Goal: Task Accomplishment & Management: Use online tool/utility

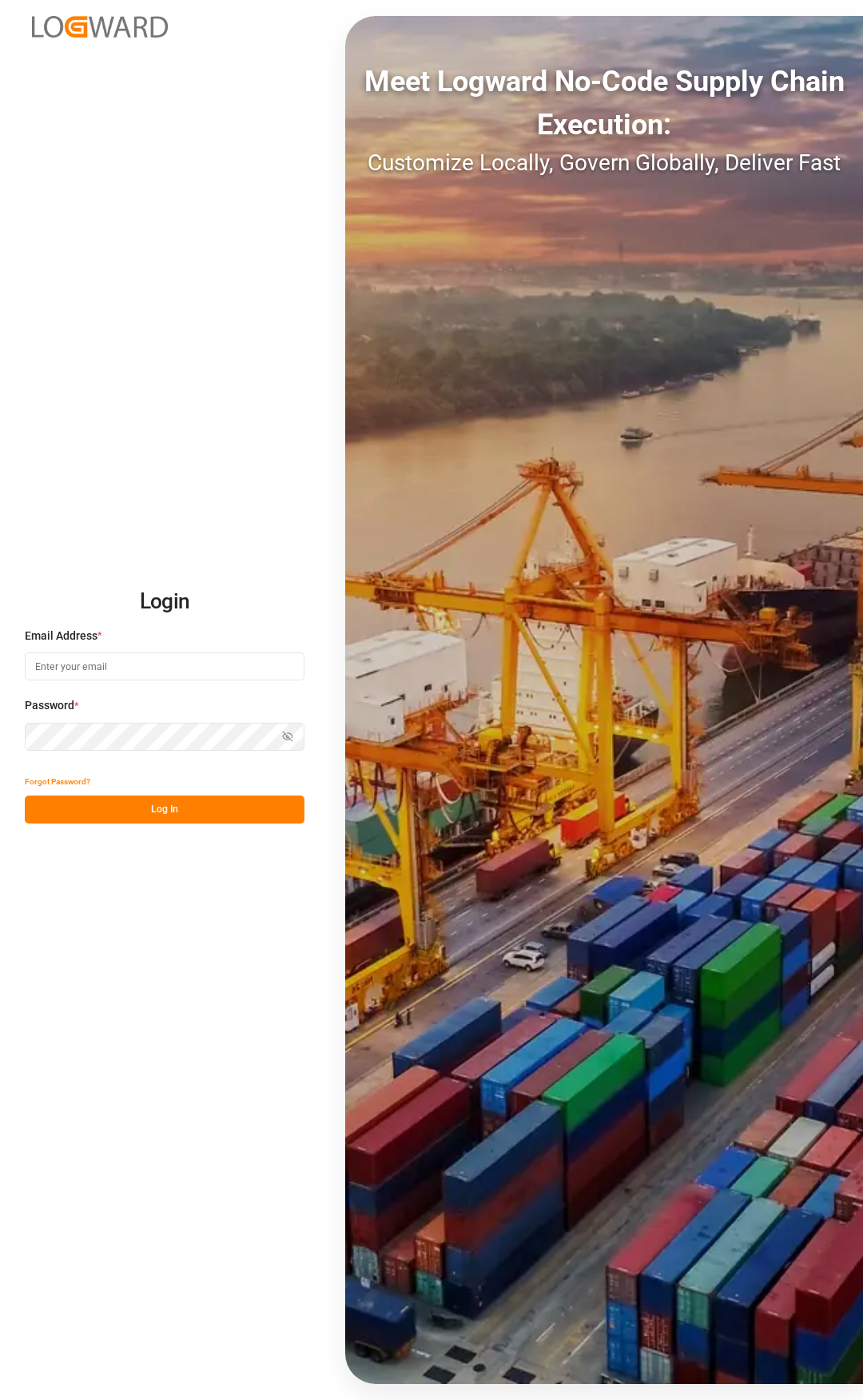
click at [130, 658] on input at bounding box center [164, 666] width 280 height 28
type input "[PERSON_NAME][EMAIL_ADDRESS][PERSON_NAME][DOMAIN_NAME]"
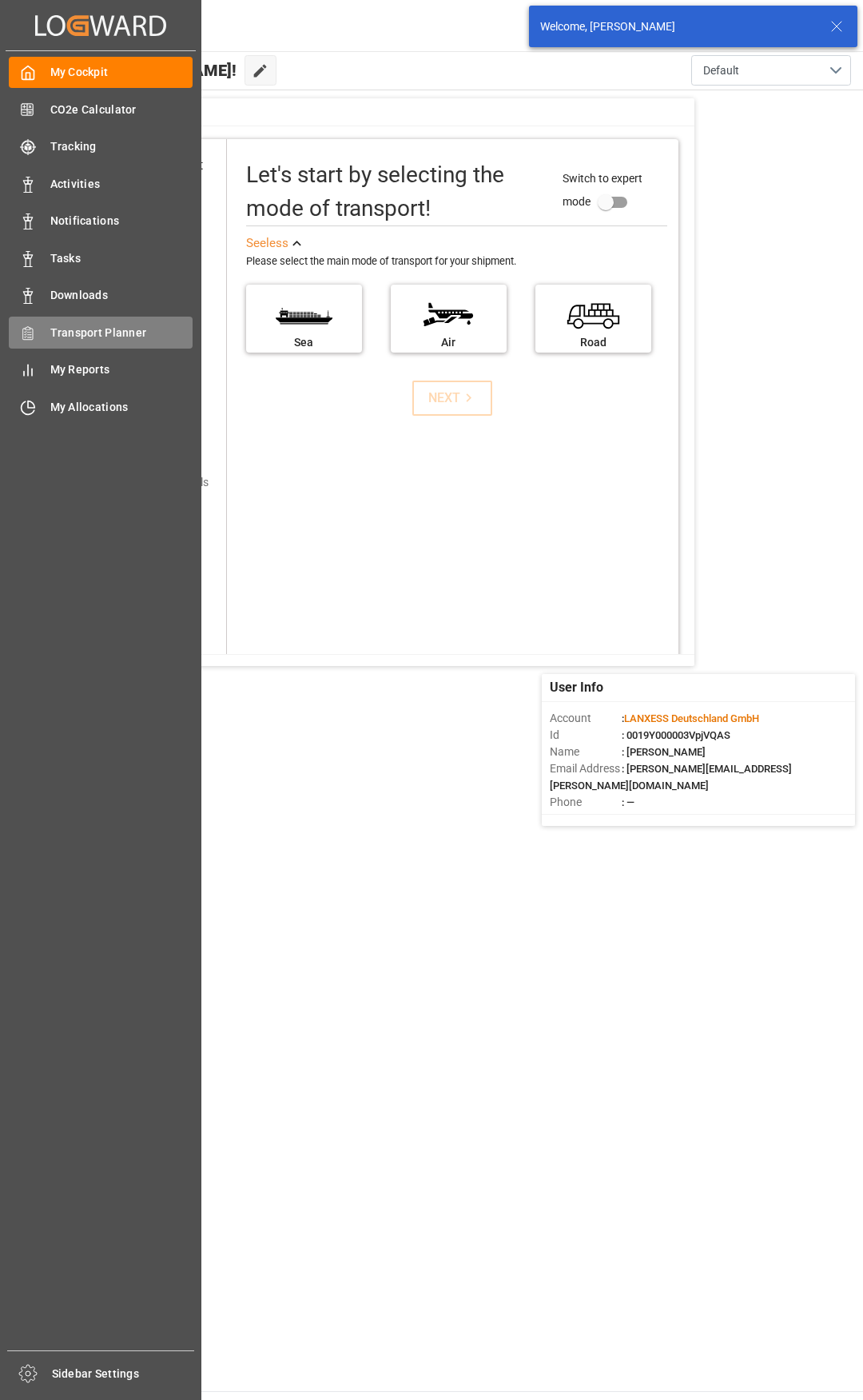
click at [42, 342] on div "Transport Planner Transport Planner" at bounding box center [100, 332] width 184 height 31
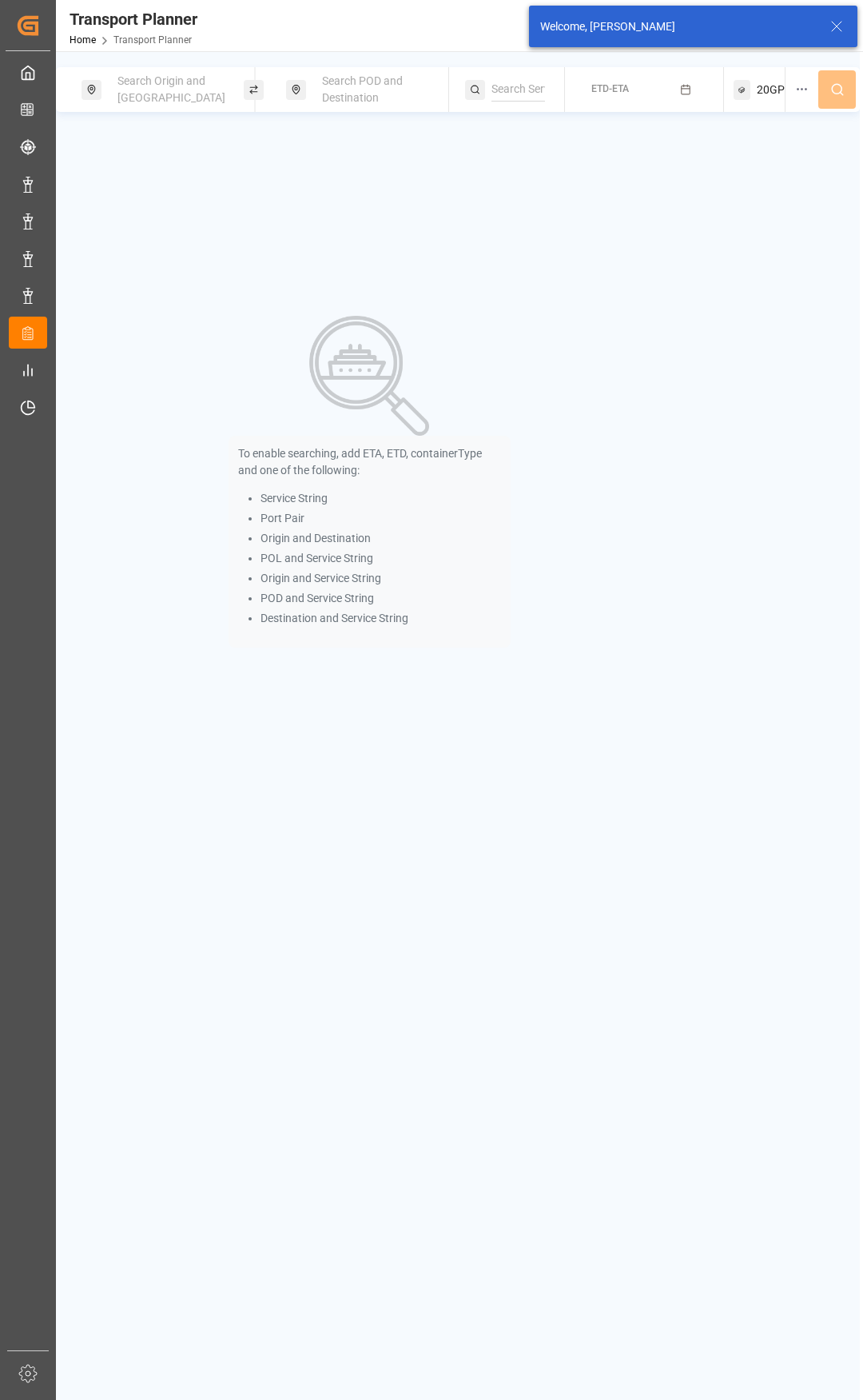
click at [178, 85] on span "Search Origin and [GEOGRAPHIC_DATA]" at bounding box center [171, 88] width 108 height 30
click at [126, 213] on input at bounding box center [159, 225] width 160 height 24
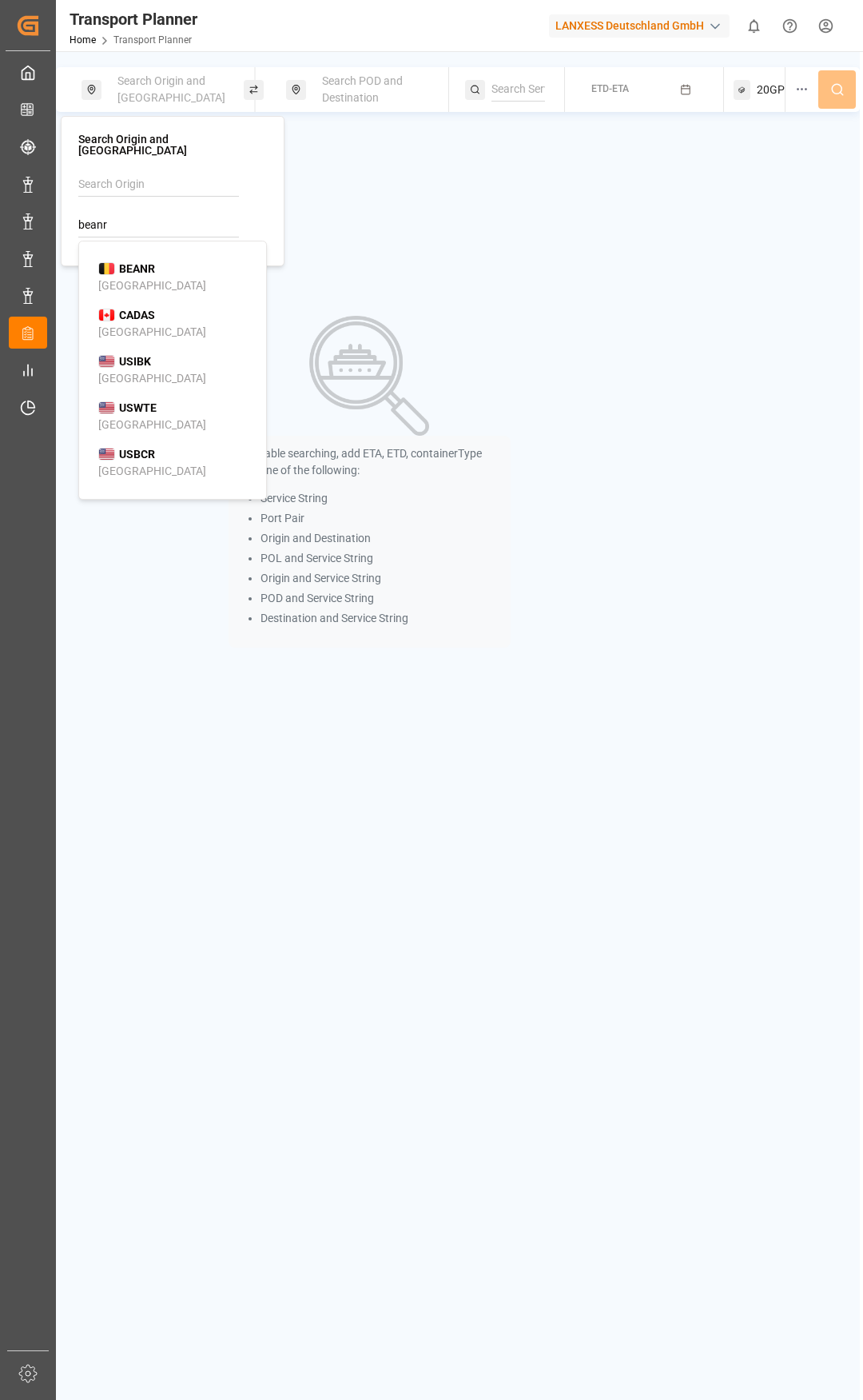
click at [155, 262] on b "BEANR" at bounding box center [136, 268] width 36 height 12
type input "BEANR"
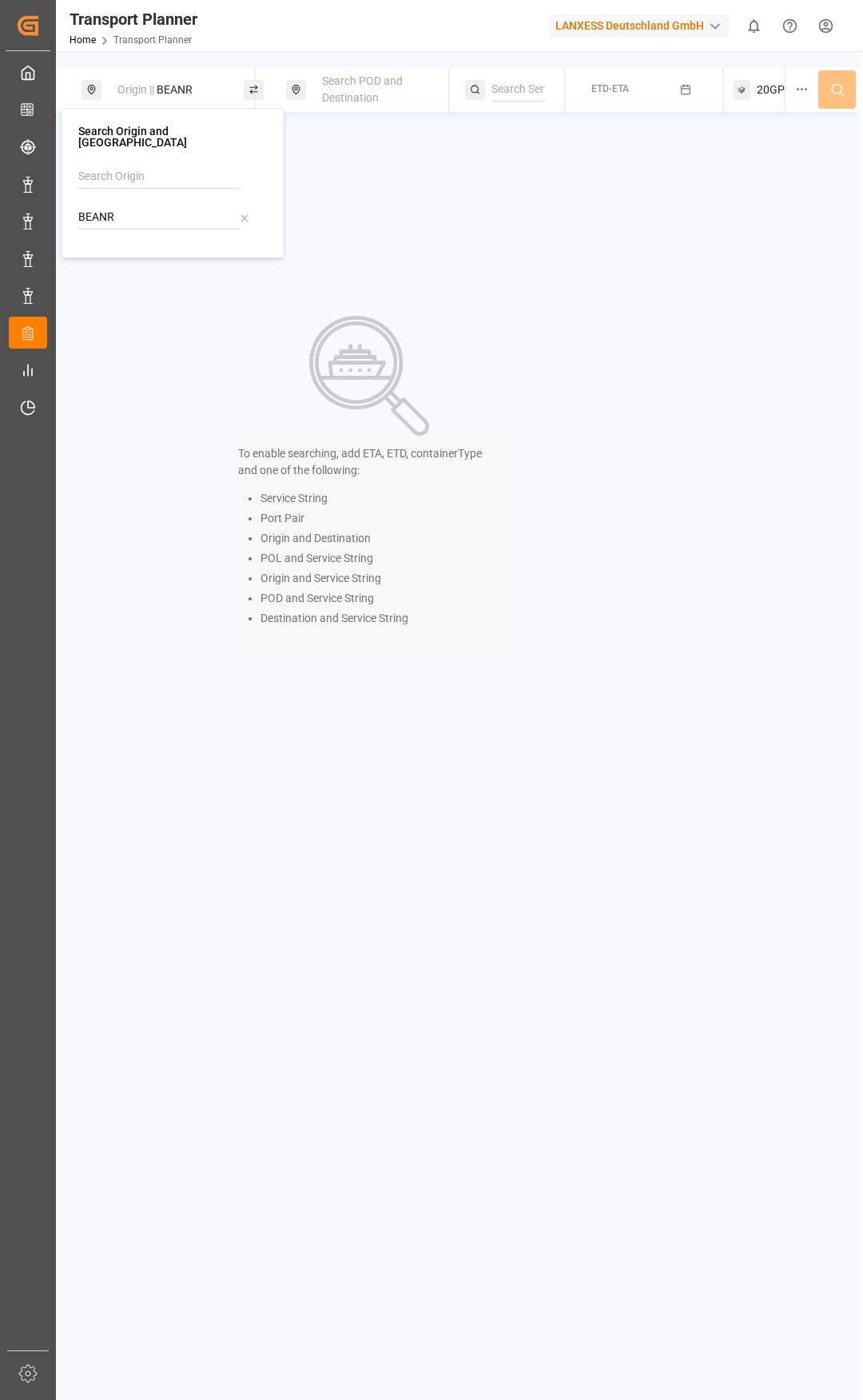
drag, startPoint x: 345, startPoint y: 88, endPoint x: 345, endPoint y: 99, distance: 11.0
click at [345, 87] on div "Search POD and Destination" at bounding box center [377, 89] width 130 height 46
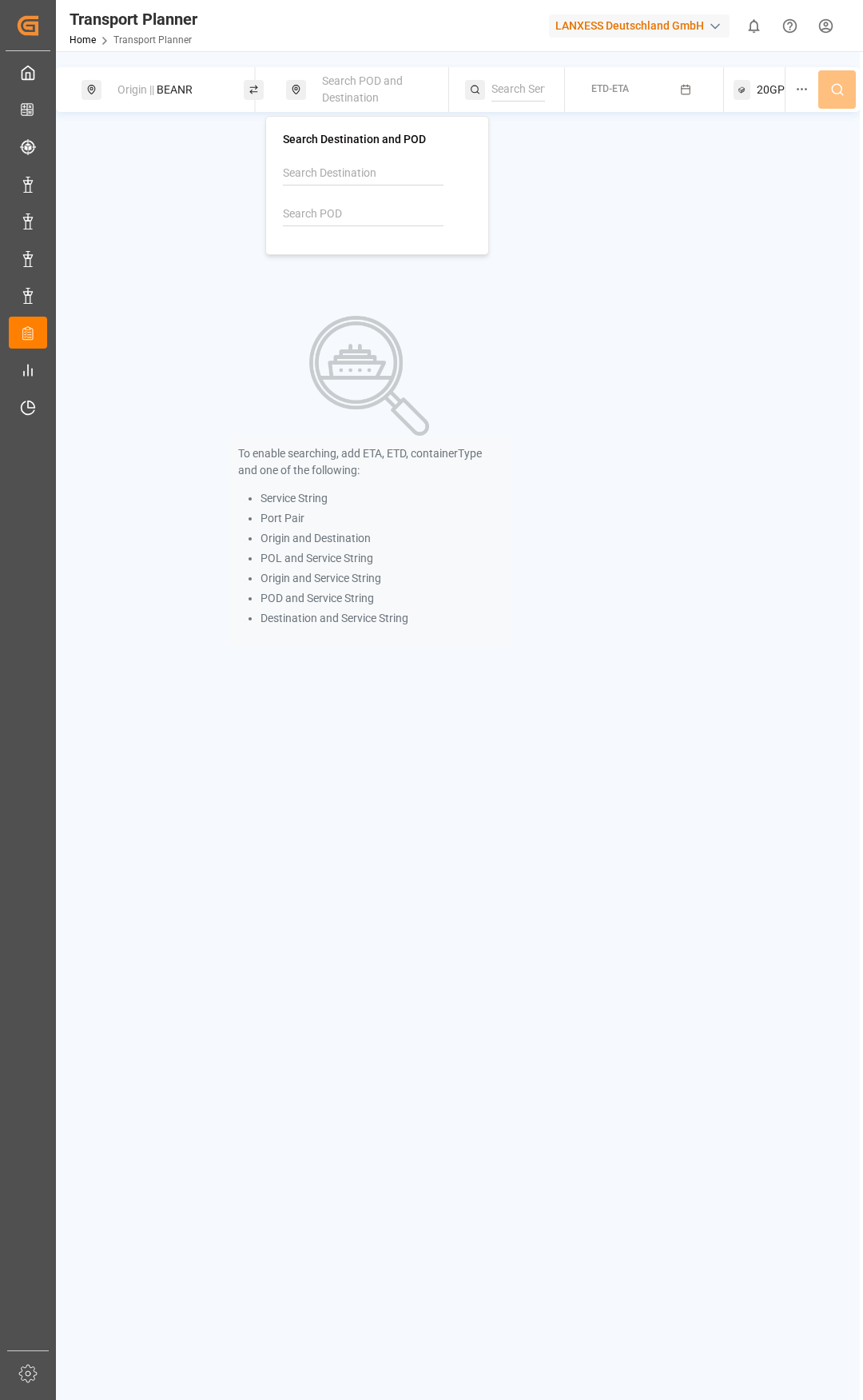
click at [340, 209] on input at bounding box center [362, 213] width 160 height 24
click at [360, 252] on div "INNSA [PERSON_NAME] ([PERSON_NAME])" at bounding box center [380, 275] width 155 height 50
type input "INNSA"
click at [639, 86] on button "ETD-ETA" at bounding box center [645, 89] width 140 height 31
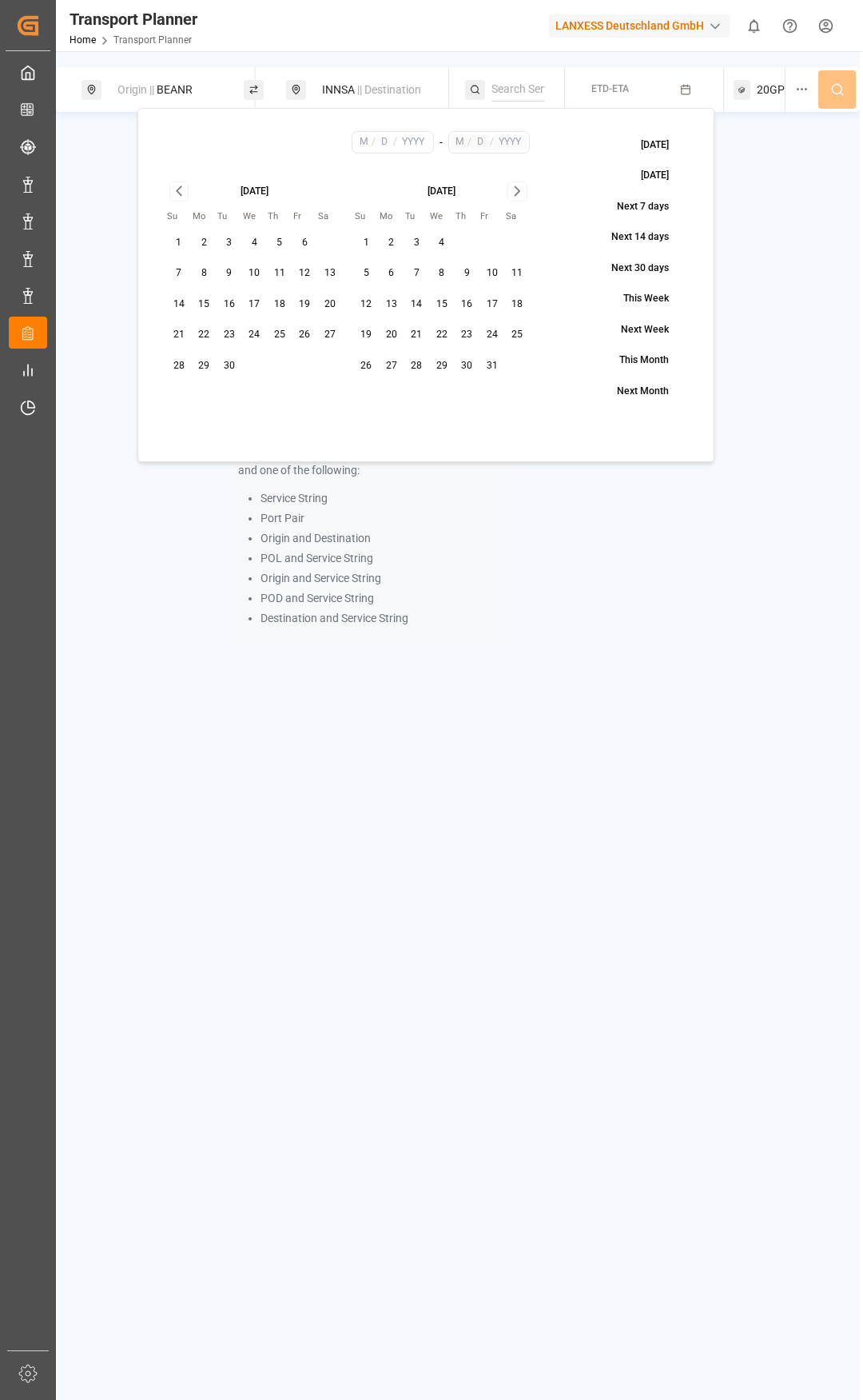
click at [276, 240] on button "5" at bounding box center [280, 243] width 26 height 26
type input "9"
type input "5"
type input "2025"
click at [520, 190] on icon "Go to next month" at bounding box center [517, 191] width 5 height 9
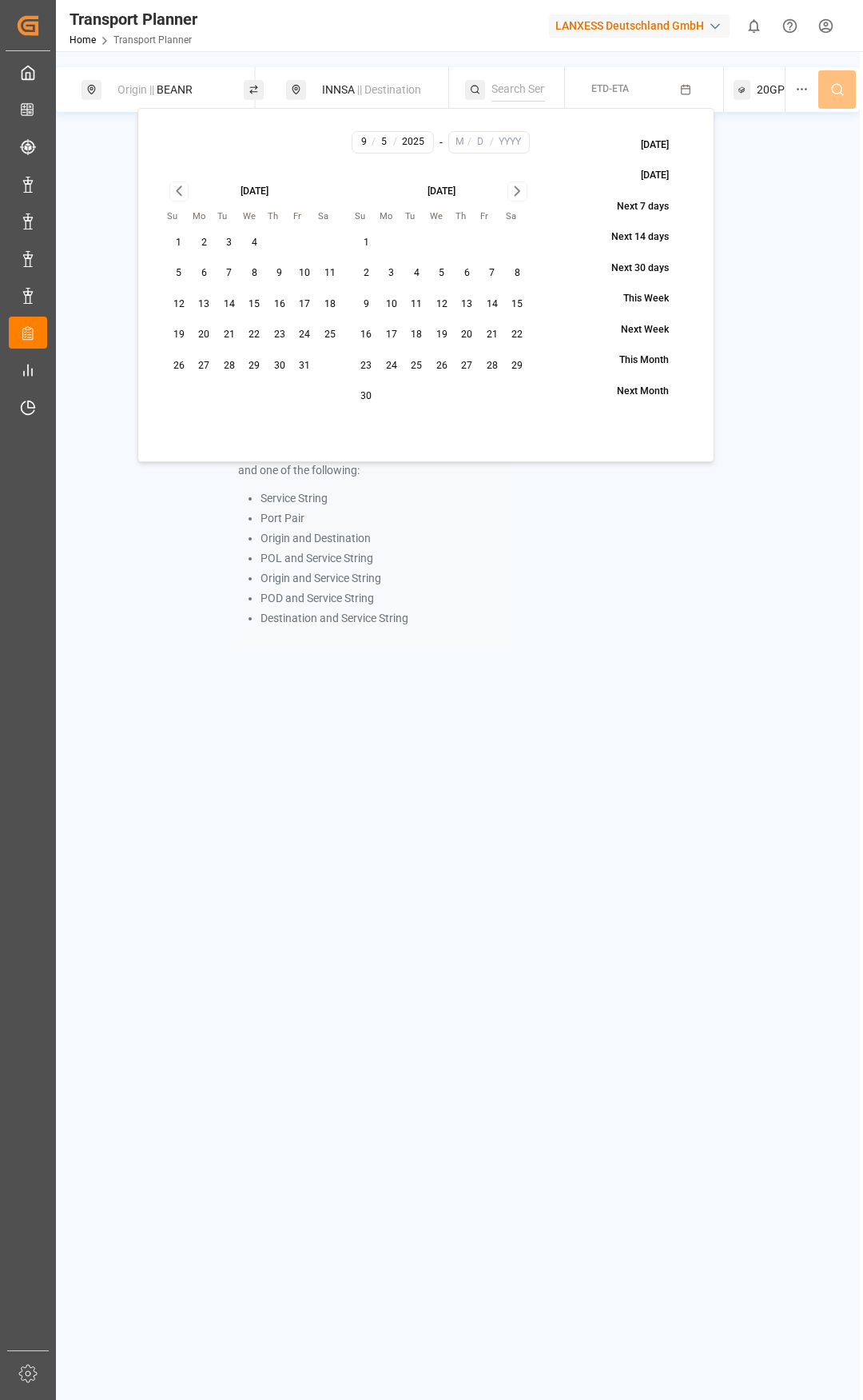
click at [370, 395] on button "30" at bounding box center [367, 396] width 26 height 26
type input "11"
type input "30"
type input "2025"
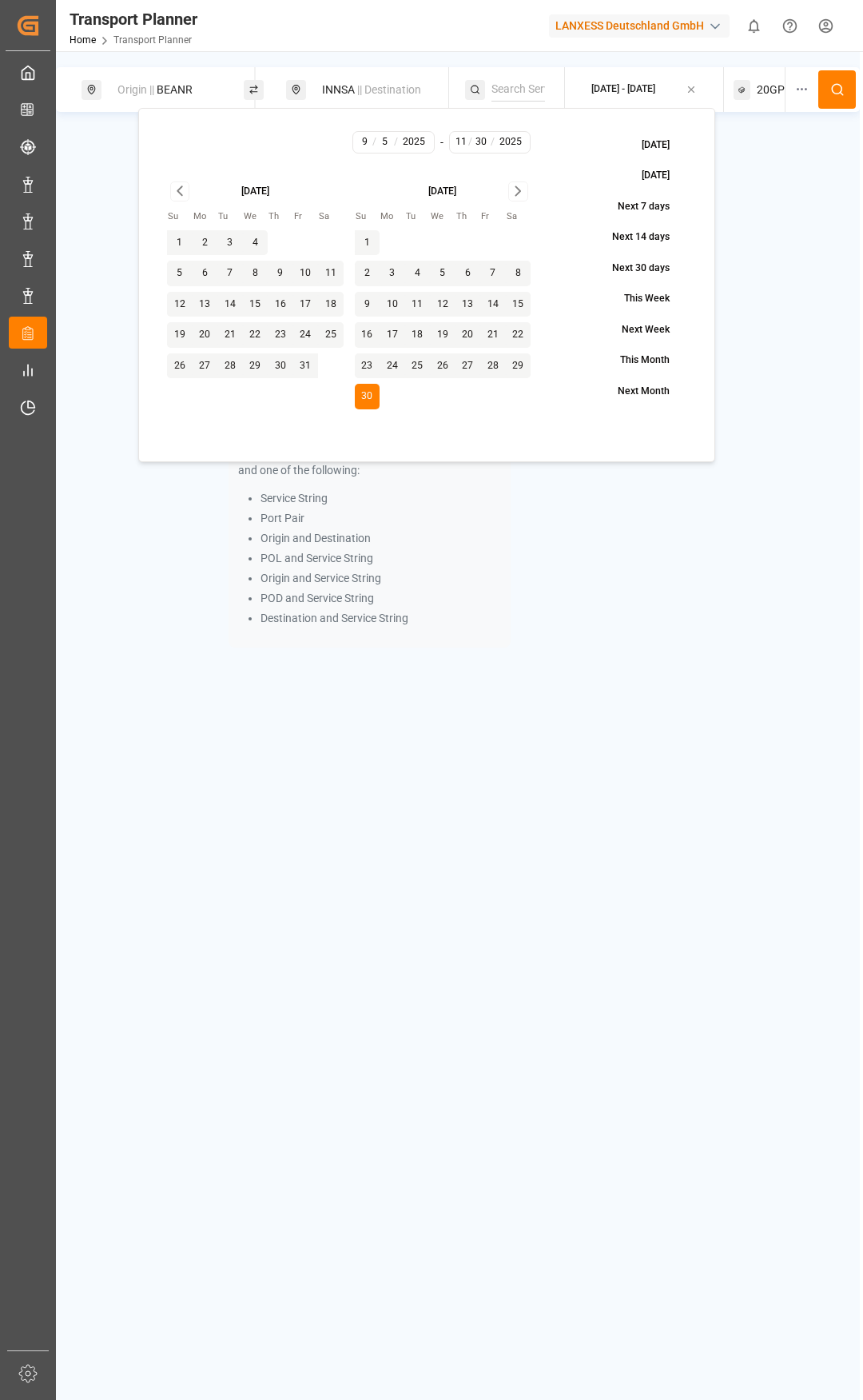
click at [837, 89] on icon at bounding box center [837, 89] width 14 height 14
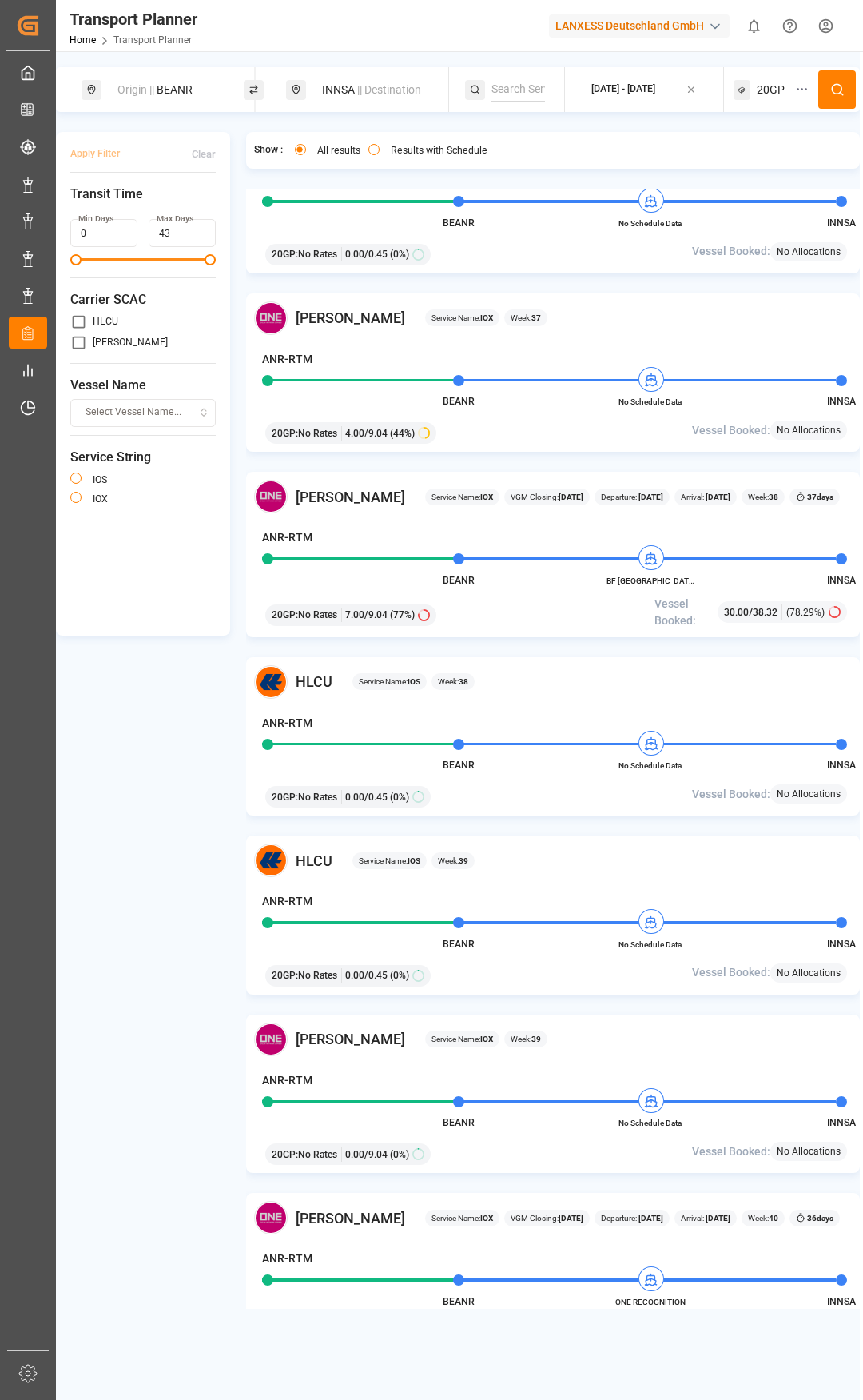
scroll to position [400, 0]
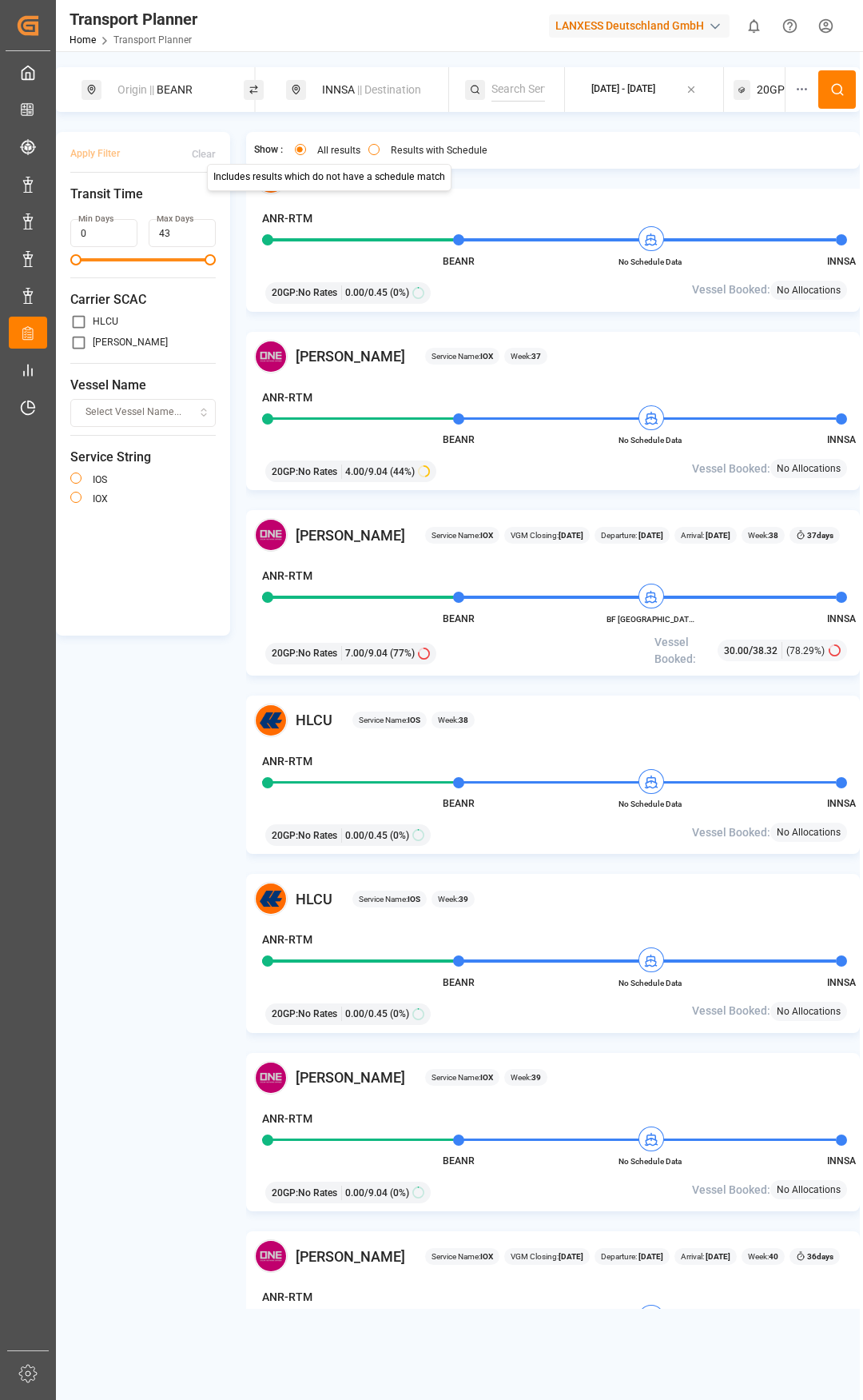
click at [185, 92] on div "Origin || BEANR" at bounding box center [172, 89] width 130 height 30
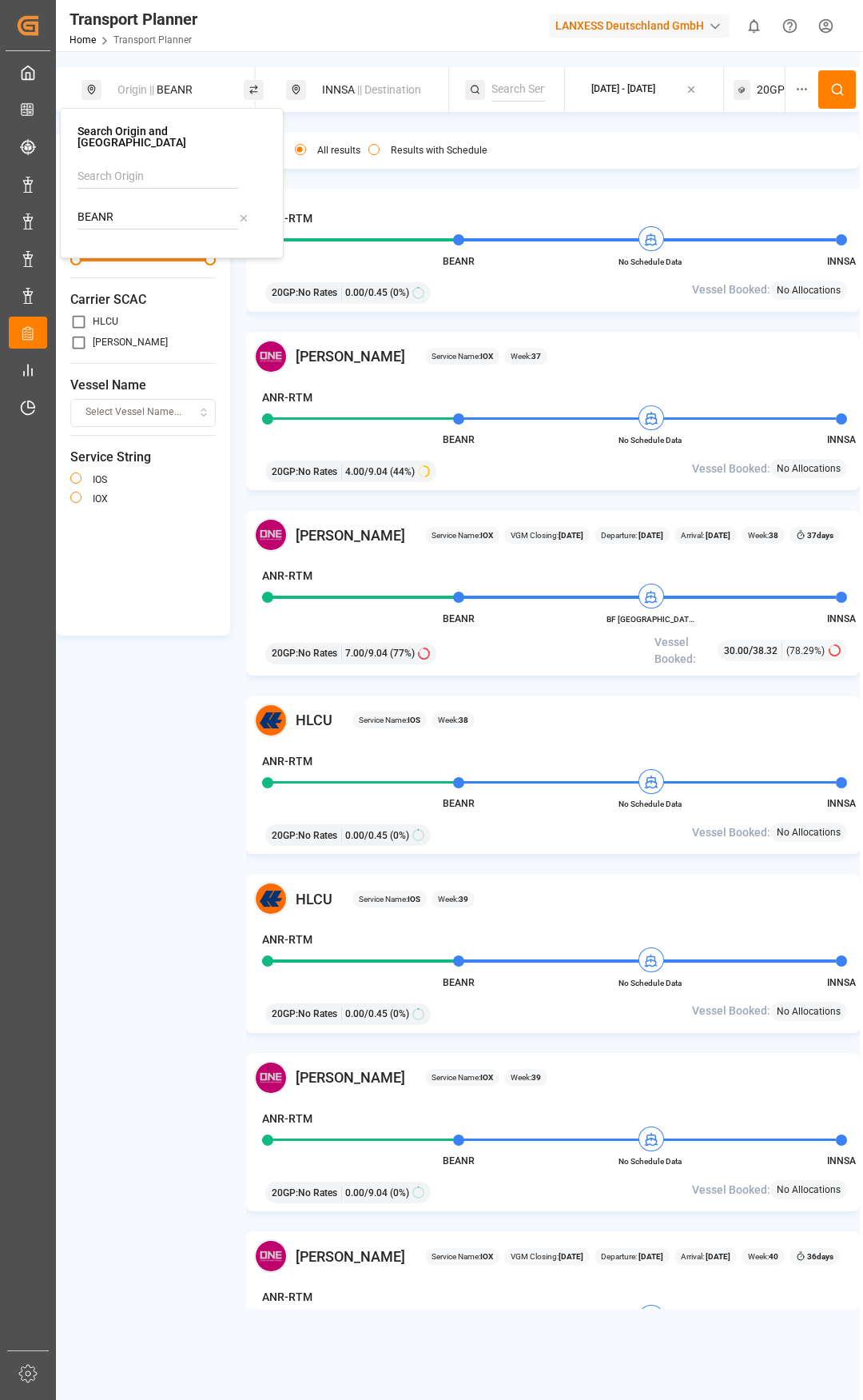
drag, startPoint x: 169, startPoint y: 211, endPoint x: 69, endPoint y: 212, distance: 100.0
click at [69, 212] on div "Search Origin and POL BEANR" at bounding box center [171, 183] width 224 height 150
click at [140, 269] on div "[GEOGRAPHIC_DATA]" at bounding box center [151, 277] width 108 height 16
type input "NLRTM"
click at [826, 85] on button at bounding box center [837, 89] width 37 height 38
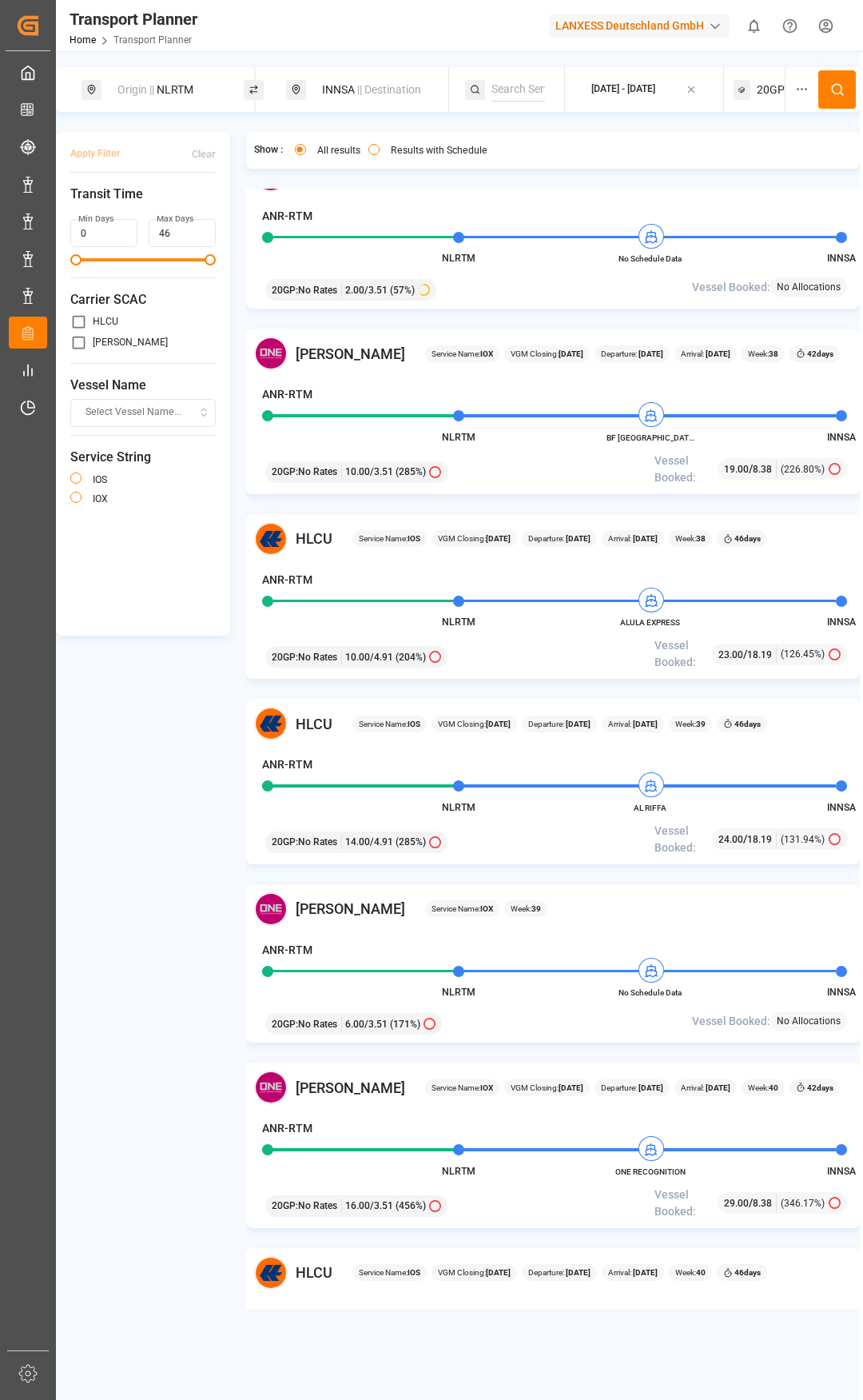
scroll to position [559, 0]
